Goal: Obtain resource: Obtain resource

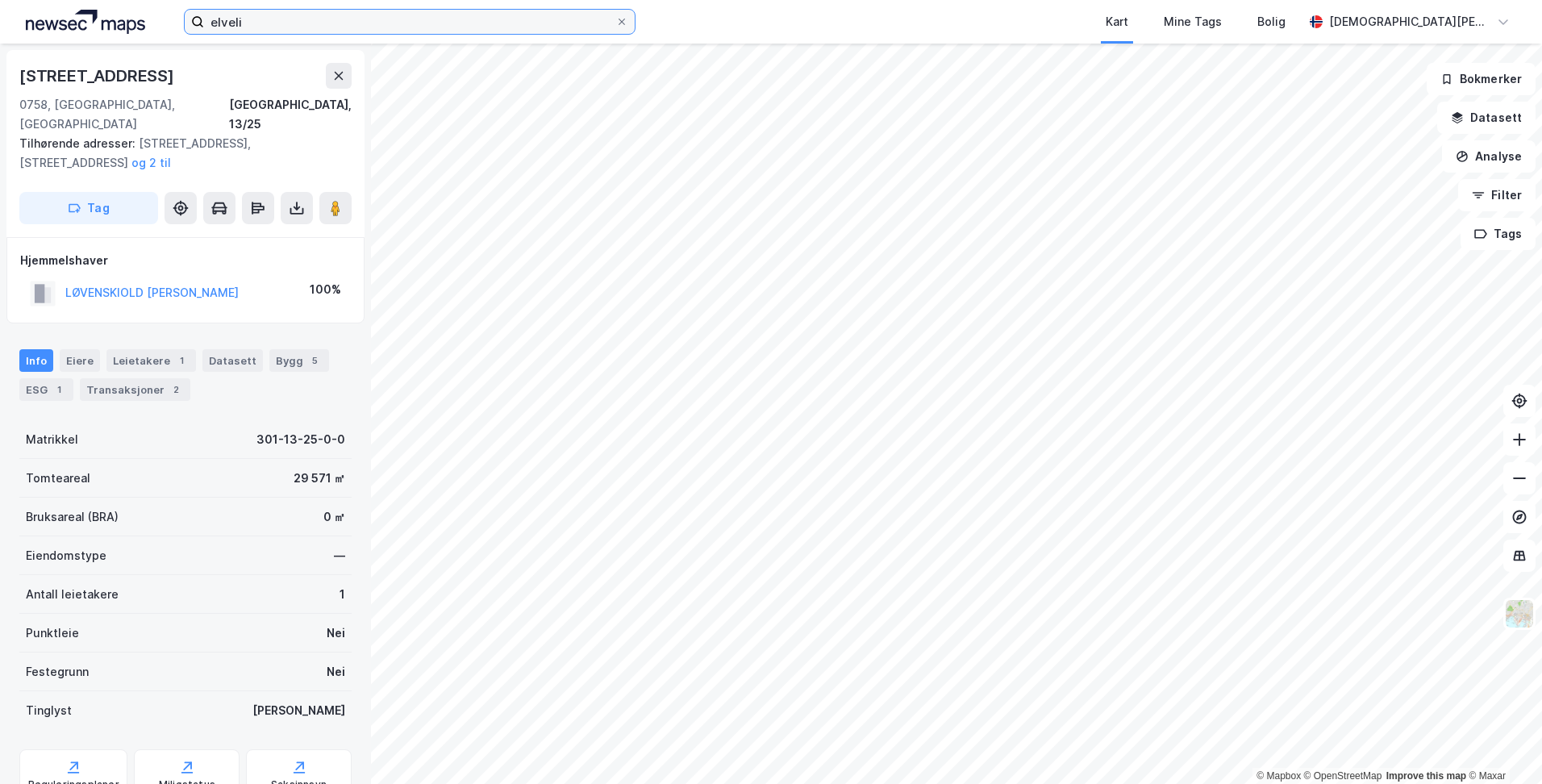
click at [273, 24] on input "elveli" at bounding box center [410, 22] width 412 height 24
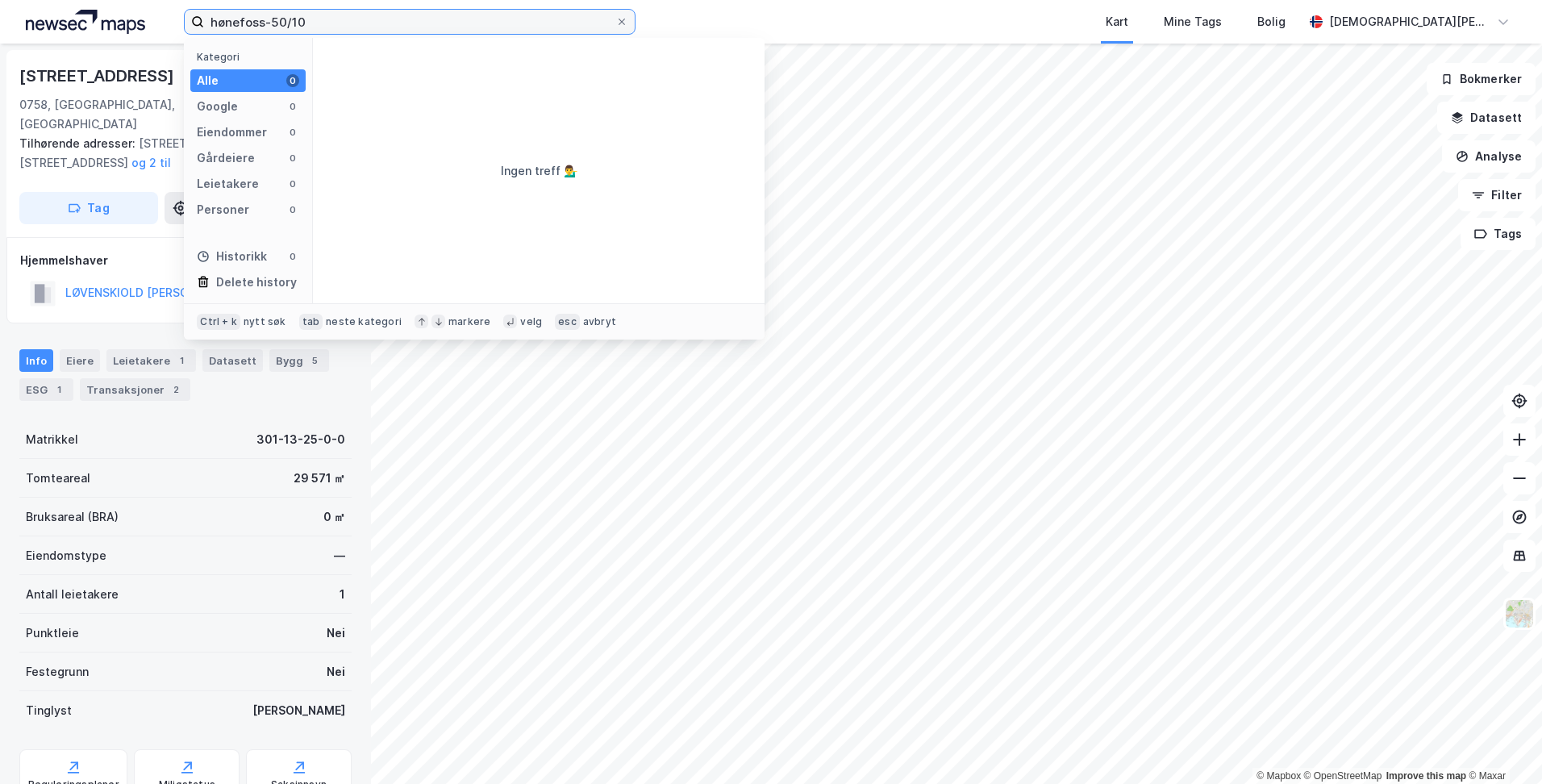
click at [262, 21] on input "hønefoss-50/10" at bounding box center [410, 22] width 412 height 24
click at [332, 20] on input "ringeriket-50/1" at bounding box center [410, 22] width 412 height 24
click at [332, 21] on input "ringeriket-50/1" at bounding box center [410, 22] width 412 height 24
click at [265, 23] on input "ringeriket-50/1" at bounding box center [410, 22] width 412 height 24
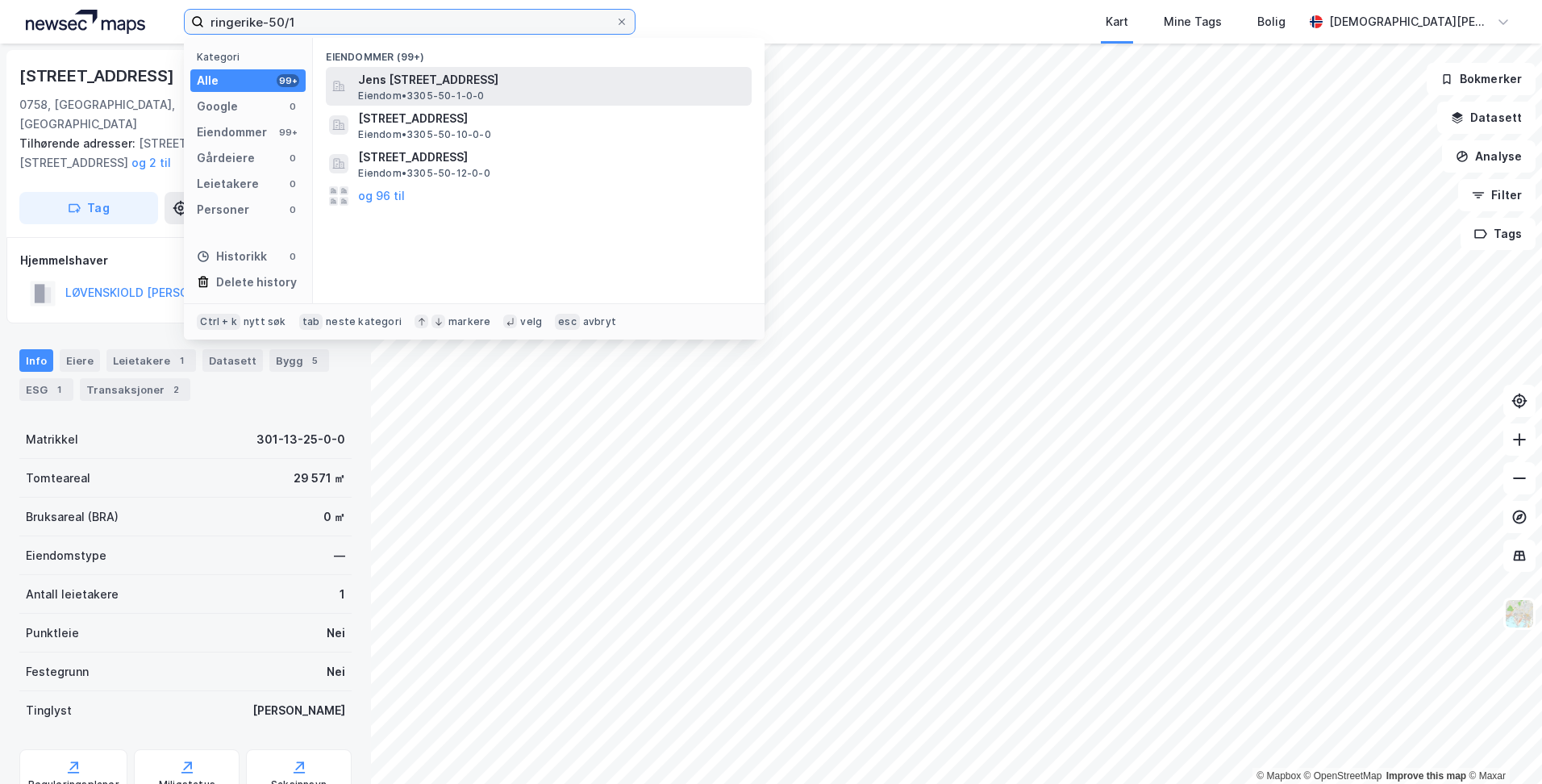
type input "ringerike-50/1"
click at [421, 83] on span "Jens [STREET_ADDRESS]" at bounding box center [552, 80] width 387 height 20
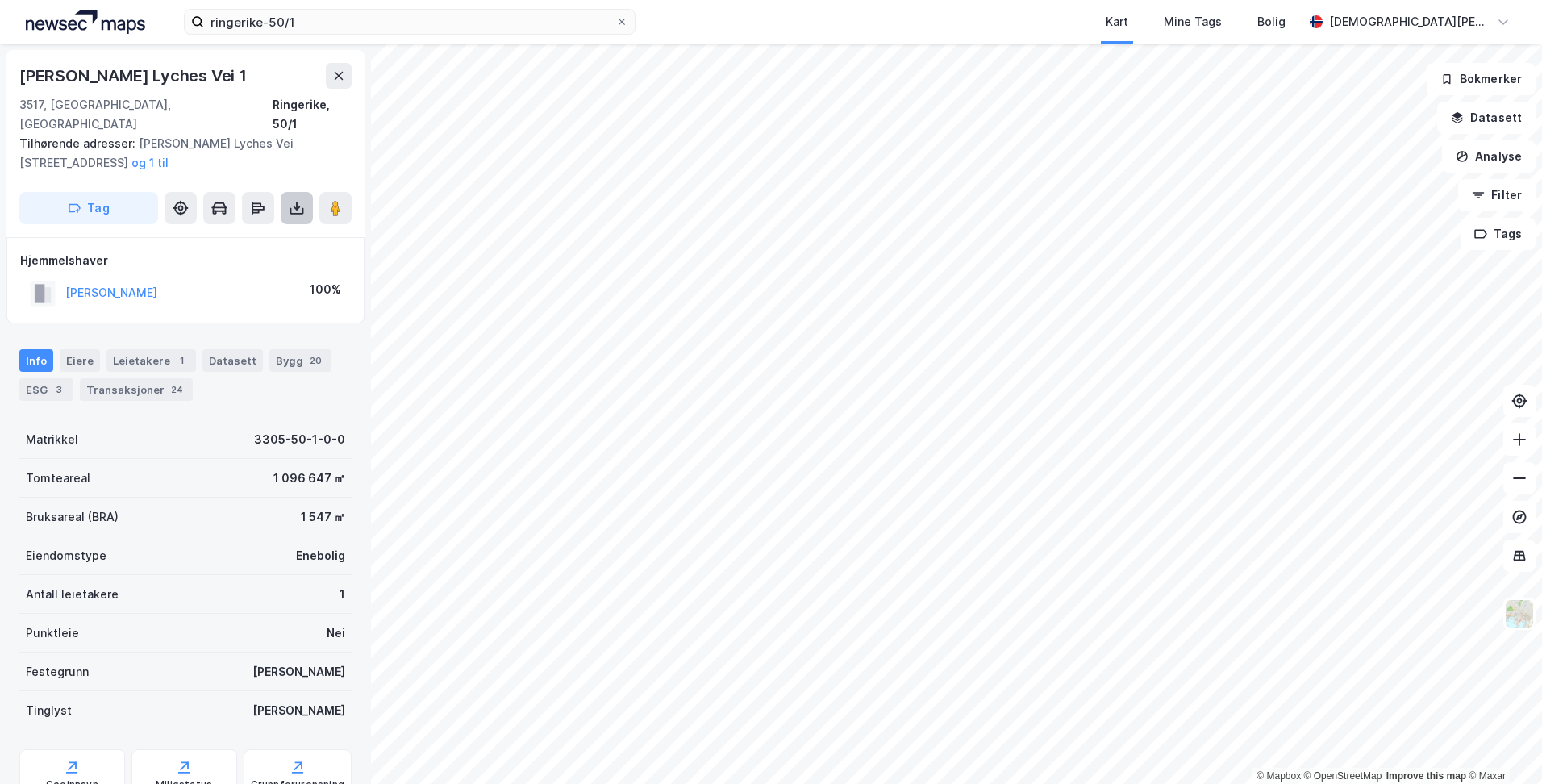
click at [298, 206] on icon at bounding box center [296, 208] width 7 height 4
click at [263, 234] on div "Last ned grunnbok" at bounding box center [217, 241] width 94 height 13
